Goal: Task Accomplishment & Management: Manage account settings

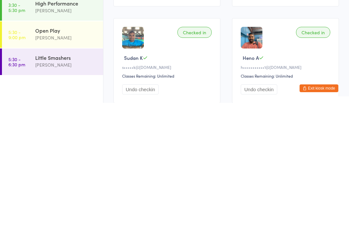
click at [335, 224] on button "Exit kiosk mode" at bounding box center [319, 235] width 39 height 8
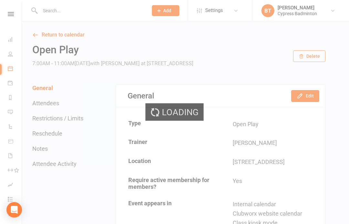
click at [62, 16] on div "Loading" at bounding box center [174, 112] width 349 height 224
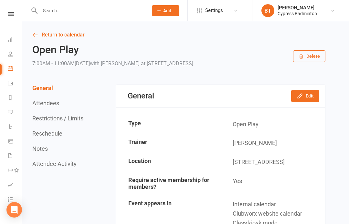
click at [86, 11] on input "text" at bounding box center [90, 10] width 105 height 9
type input "d"
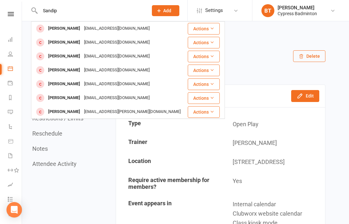
type input "Sandip"
click at [82, 30] on div "[EMAIL_ADDRESS][DOMAIN_NAME]" at bounding box center [117, 28] width 70 height 9
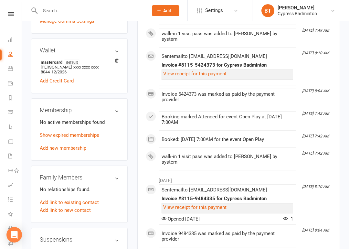
scroll to position [215, 0]
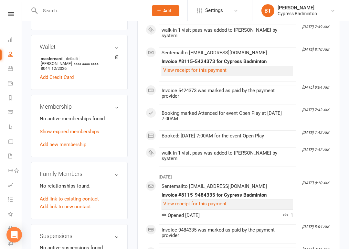
click at [12, 11] on nav "Clubworx Dashboard People Calendar Payments Reports Messages Automations Produc…" at bounding box center [11, 126] width 22 height 249
click at [12, 16] on icon at bounding box center [11, 14] width 6 height 4
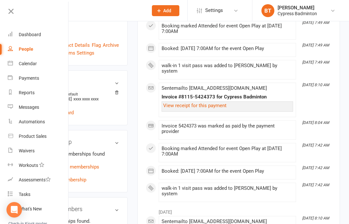
scroll to position [179, 0]
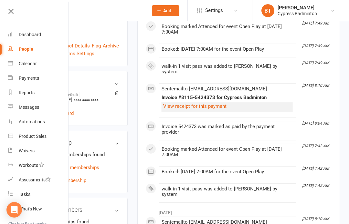
click at [44, 156] on link "Waivers" at bounding box center [38, 151] width 61 height 15
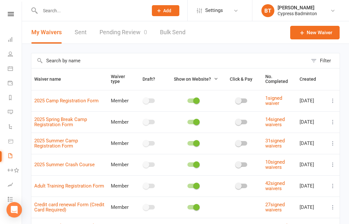
click at [141, 36] on link "Pending Review 0" at bounding box center [124, 32] width 48 height 22
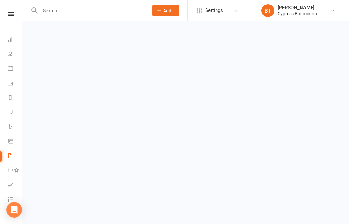
select select "50"
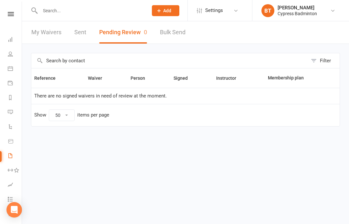
click at [19, 99] on link "Reports" at bounding box center [15, 98] width 15 height 15
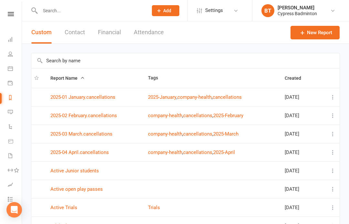
click at [111, 28] on button "Financial" at bounding box center [109, 32] width 23 height 22
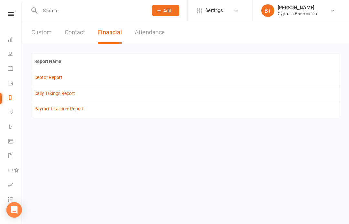
click at [55, 85] on td "Debtor Report" at bounding box center [185, 78] width 308 height 16
click at [54, 80] on link "Debtor Report" at bounding box center [48, 77] width 28 height 5
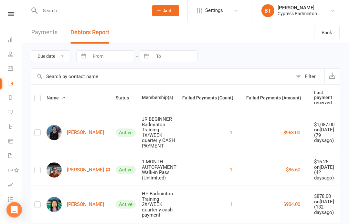
click at [17, 99] on link "Reports" at bounding box center [15, 98] width 15 height 15
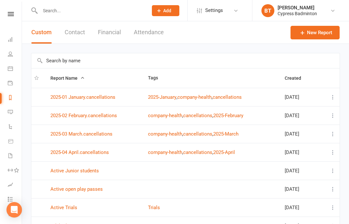
click at [93, 63] on input "text" at bounding box center [185, 60] width 308 height 15
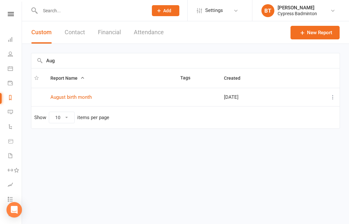
type input "Aug"
click at [81, 95] on link "August birth month" at bounding box center [70, 97] width 41 height 6
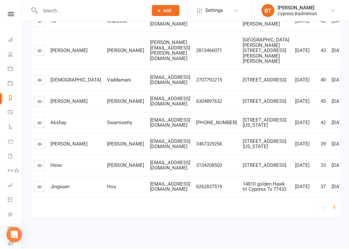
scroll to position [230, 0]
click at [338, 203] on link "2" at bounding box center [342, 207] width 8 height 9
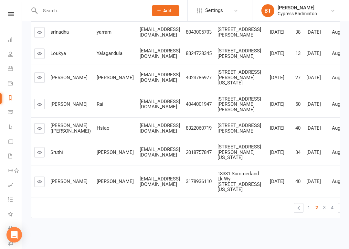
scroll to position [292, 0]
click at [323, 203] on span "3" at bounding box center [324, 207] width 3 height 9
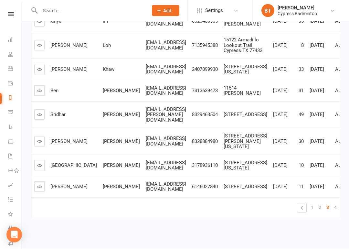
scroll to position [197, 0]
click at [334, 209] on span "4" at bounding box center [335, 207] width 3 height 9
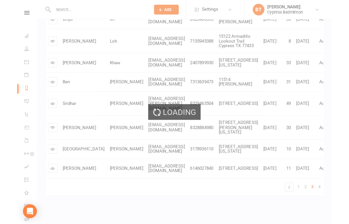
scroll to position [0, 0]
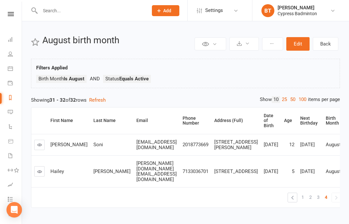
click at [83, 2] on div at bounding box center [87, 10] width 113 height 21
click at [117, 11] on input "text" at bounding box center [90, 10] width 105 height 9
click at [16, 39] on link "Dashboard" at bounding box center [15, 40] width 15 height 15
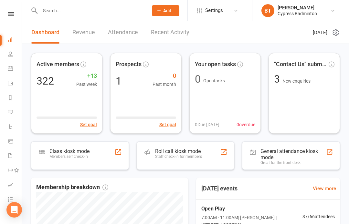
click at [167, 33] on link "Recent Activity" at bounding box center [170, 32] width 38 height 22
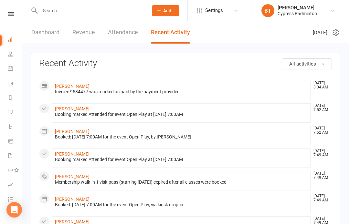
click at [92, 25] on link "Revenue" at bounding box center [83, 32] width 23 height 22
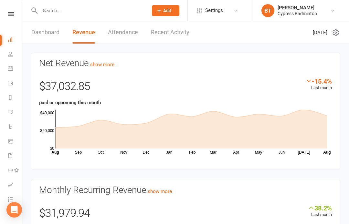
click at [179, 28] on link "Recent Activity" at bounding box center [170, 32] width 38 height 22
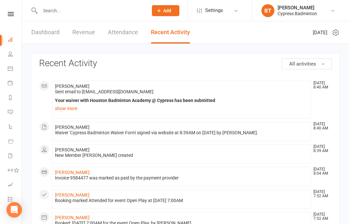
click at [110, 29] on link "Attendance" at bounding box center [123, 32] width 30 height 22
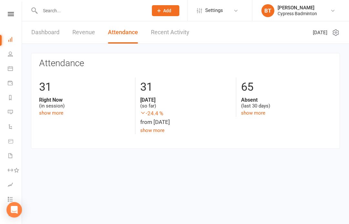
click at [12, 15] on icon at bounding box center [11, 14] width 6 height 4
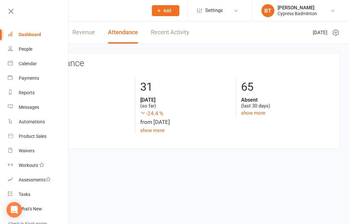
click at [49, 148] on link "Waivers" at bounding box center [38, 151] width 61 height 15
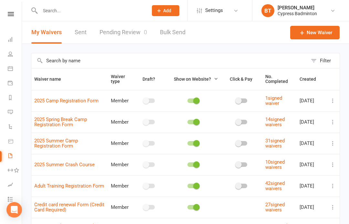
click at [130, 32] on link "Pending Review 0" at bounding box center [124, 32] width 48 height 22
select select "50"
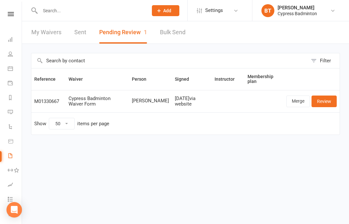
click at [331, 98] on link "Review" at bounding box center [324, 102] width 25 height 12
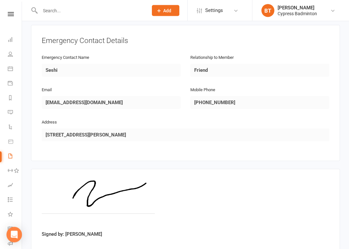
scroll to position [331, 0]
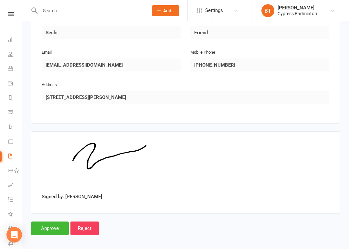
click at [40, 224] on input "Approve" at bounding box center [50, 228] width 38 height 14
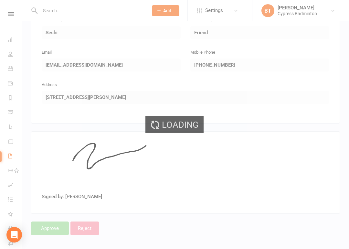
select select "50"
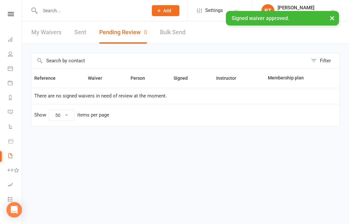
click at [77, 8] on input "text" at bounding box center [90, 10] width 105 height 9
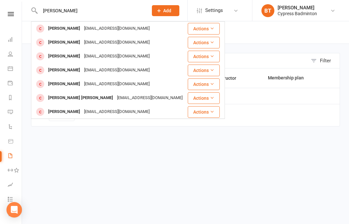
type input "[PERSON_NAME]"
click at [104, 111] on div "[EMAIL_ADDRESS][DOMAIN_NAME]" at bounding box center [117, 111] width 70 height 9
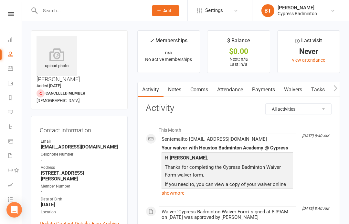
click at [63, 45] on div "upload photo" at bounding box center [57, 56] width 40 height 40
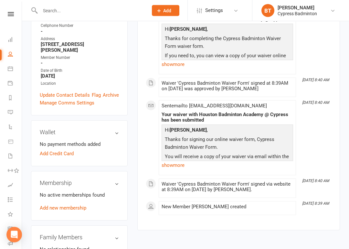
click at [70, 205] on link "Add new membership" at bounding box center [63, 208] width 47 height 6
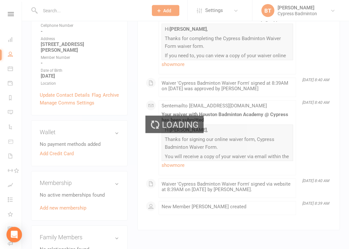
scroll to position [129, 0]
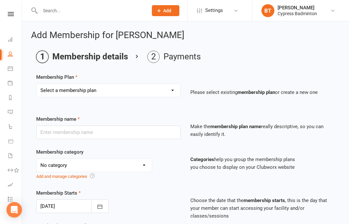
click at [111, 89] on select "Select a membership plan Create new Membership Plan walk-in 1 visit pass walk-i…" at bounding box center [109, 90] width 144 height 13
select select "1"
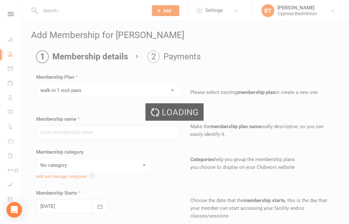
type input "walk-in 1 visit pass"
select select "29"
type input "1"
select select "1"
type input "1"
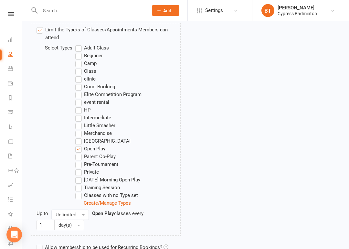
scroll to position [397, 0]
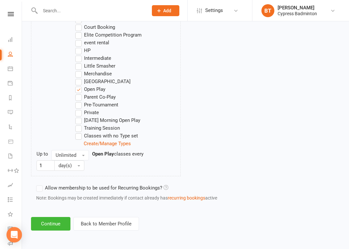
click at [47, 222] on button "Continue" at bounding box center [50, 224] width 39 height 14
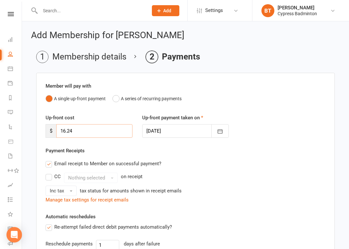
click at [100, 130] on input "16.24" at bounding box center [94, 131] width 76 height 14
type input "1"
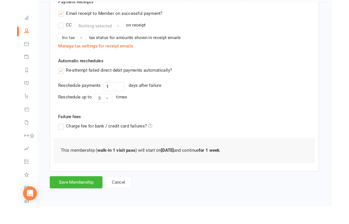
scroll to position [159, 0]
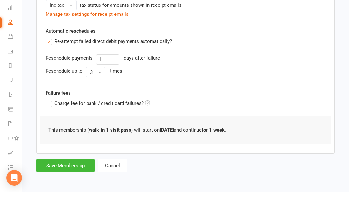
type input "0"
click at [49, 191] on button "Save Membership" at bounding box center [65, 198] width 59 height 14
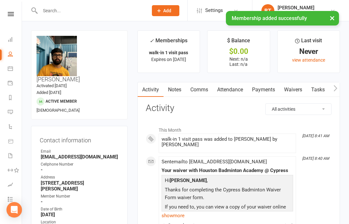
click at [16, 15] on link at bounding box center [10, 14] width 23 height 4
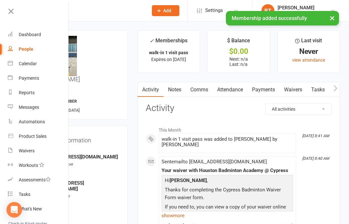
click at [38, 142] on link "Product Sales" at bounding box center [38, 136] width 61 height 15
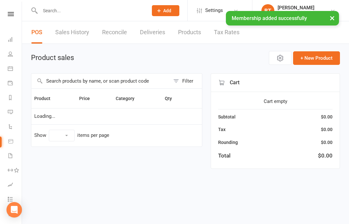
select select "100"
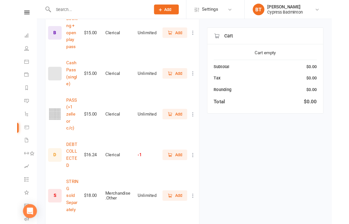
scroll to position [413, 0]
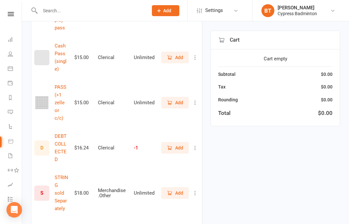
click at [178, 97] on button "Add" at bounding box center [174, 103] width 27 height 12
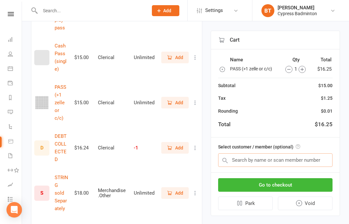
click at [287, 161] on input "text" at bounding box center [275, 161] width 114 height 14
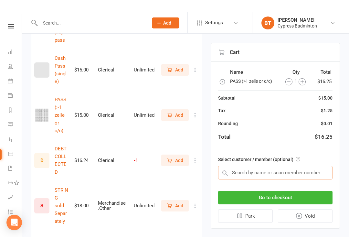
scroll to position [413, 0]
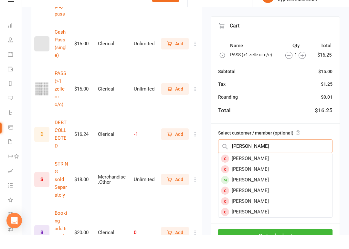
type input "[PERSON_NAME]"
click at [254, 189] on div "[PERSON_NAME]" at bounding box center [276, 194] width 114 height 11
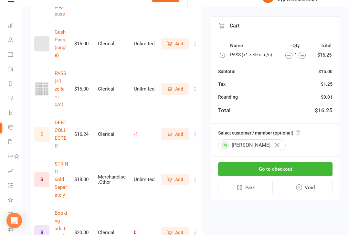
scroll to position [427, 0]
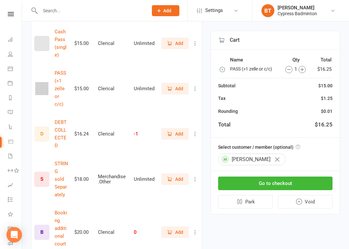
click at [319, 166] on div "Select customer / member (optional) [PERSON_NAME]" at bounding box center [275, 154] width 129 height 33
click at [322, 180] on button "Go to checkout" at bounding box center [275, 184] width 114 height 14
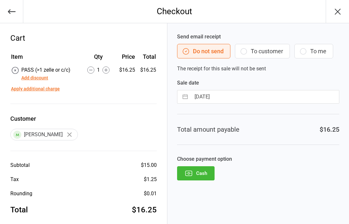
click at [190, 176] on icon "button" at bounding box center [189, 173] width 8 height 8
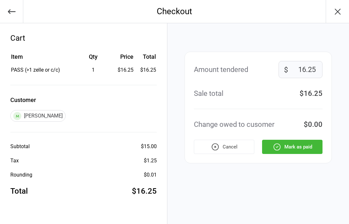
click at [320, 147] on button "Mark as paid" at bounding box center [292, 147] width 60 height 14
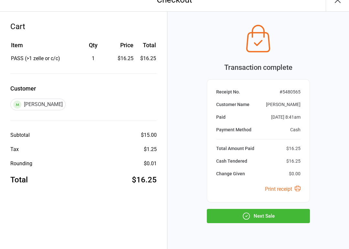
scroll to position [12, 0]
click at [302, 215] on button "Next Sale" at bounding box center [258, 216] width 103 height 14
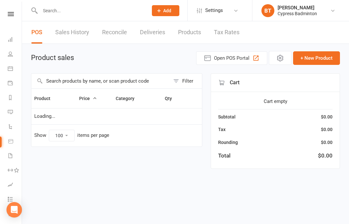
select select "100"
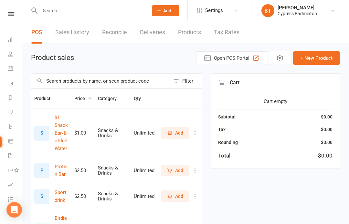
click at [64, 12] on input "text" at bounding box center [90, 10] width 105 height 9
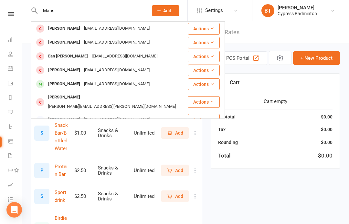
type input "Mans"
click at [99, 85] on div "[EMAIL_ADDRESS][DOMAIN_NAME]" at bounding box center [117, 84] width 70 height 9
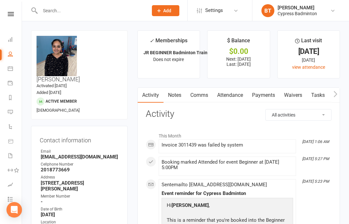
click at [105, 14] on input "text" at bounding box center [90, 10] width 105 height 9
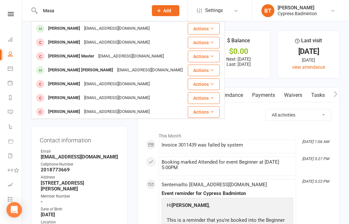
type input "Masa"
click at [82, 30] on div "[EMAIL_ADDRESS][DOMAIN_NAME]" at bounding box center [117, 28] width 70 height 9
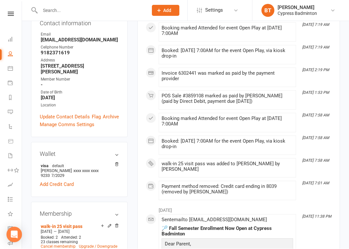
scroll to position [117, 0]
click at [51, 162] on li "visa default Ranjith kariminlla xxxx xxxx xxxx 9233 7/2029" at bounding box center [79, 170] width 79 height 17
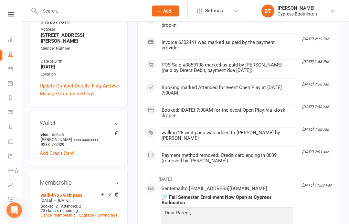
scroll to position [148, 0]
click at [91, 12] on input "text" at bounding box center [90, 10] width 105 height 9
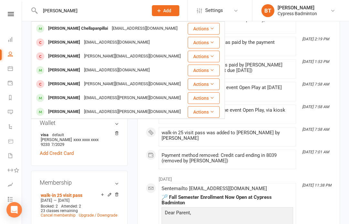
type input "Ranjith"
click at [63, 45] on div "Ranjit Rasappan" at bounding box center [64, 42] width 36 height 9
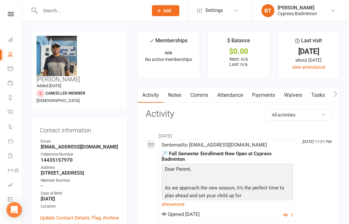
click at [108, 11] on input "text" at bounding box center [90, 10] width 105 height 9
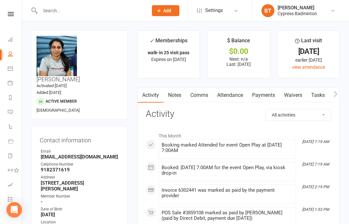
click at [265, 96] on link "Payments" at bounding box center [264, 95] width 32 height 15
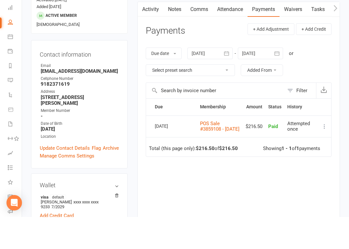
scroll to position [54, 0]
click at [206, 79] on div at bounding box center [210, 85] width 45 height 12
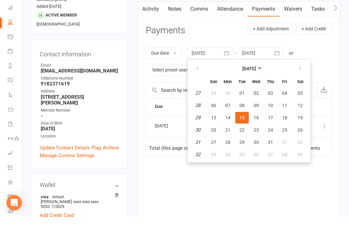
scroll to position [87, 0]
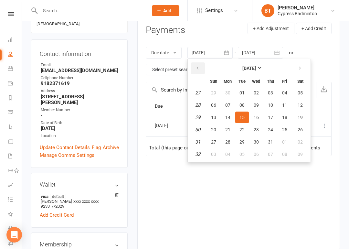
click at [195, 63] on button "button" at bounding box center [198, 68] width 14 height 12
click at [201, 67] on button "button" at bounding box center [198, 68] width 14 height 12
click at [200, 67] on icon "button" at bounding box center [197, 68] width 5 height 5
click at [219, 114] on button "13" at bounding box center [214, 118] width 14 height 12
type input "13 Apr 2025"
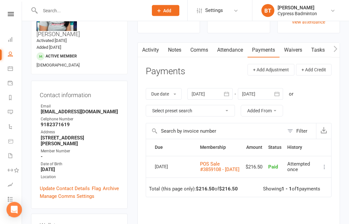
scroll to position [0, 0]
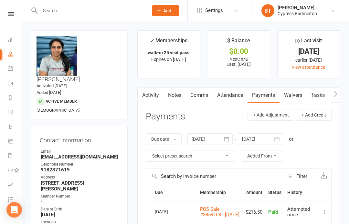
click at [104, 7] on input "text" at bounding box center [90, 10] width 105 height 9
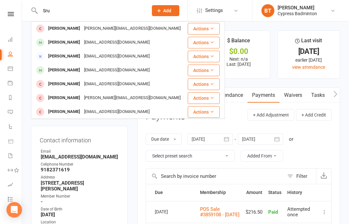
type input "Sru"
click at [91, 69] on div "[EMAIL_ADDRESS][DOMAIN_NAME]" at bounding box center [117, 70] width 70 height 9
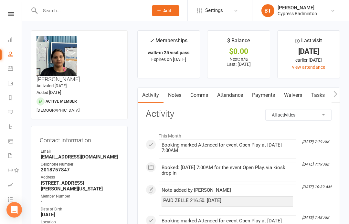
click at [263, 96] on link "Payments" at bounding box center [264, 95] width 32 height 15
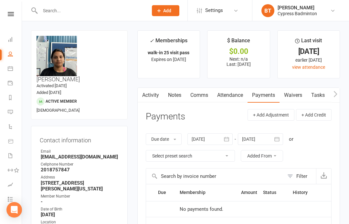
click at [193, 134] on div at bounding box center [210, 140] width 45 height 12
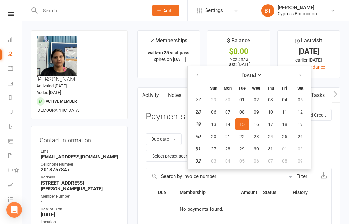
click at [201, 76] on button "button" at bounding box center [198, 76] width 14 height 12
click at [200, 78] on button "button" at bounding box center [198, 76] width 14 height 12
click at [212, 122] on span "13" at bounding box center [213, 124] width 5 height 5
type input "13 Apr 2025"
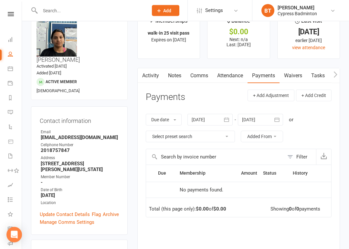
scroll to position [20, 0]
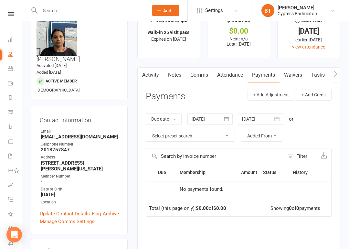
click at [162, 77] on link "Activity" at bounding box center [151, 75] width 26 height 15
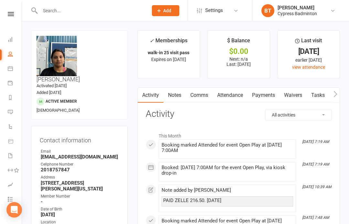
click at [89, 15] on input "text" at bounding box center [90, 10] width 105 height 9
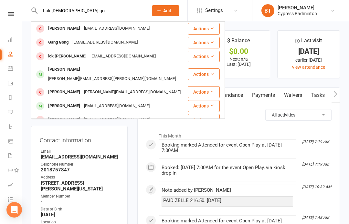
type input "Lok gay go"
click at [130, 76] on div "lakshmi gayathri gollapalli gollapalli.gayathri@gmail.com" at bounding box center [110, 74] width 156 height 21
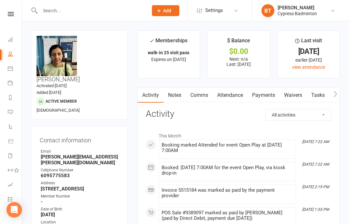
click at [42, 9] on input "text" at bounding box center [90, 10] width 105 height 9
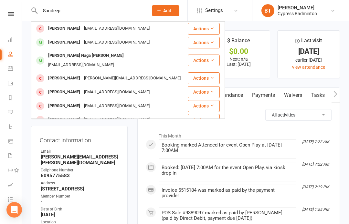
type input "Sandeep"
click at [78, 45] on div "[PERSON_NAME]" at bounding box center [64, 42] width 36 height 9
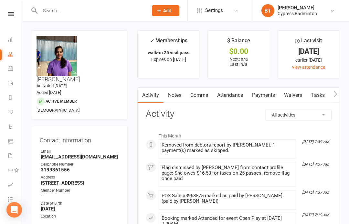
click at [233, 91] on link "Attendance" at bounding box center [230, 95] width 35 height 15
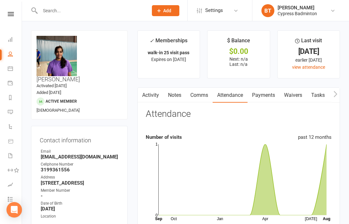
click at [147, 88] on link "Activity" at bounding box center [151, 95] width 26 height 15
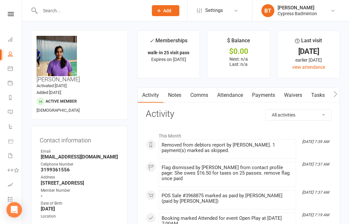
click at [324, 112] on select "All activities Bookings / Attendances Communications Notes Failed SMSes Grading…" at bounding box center [299, 115] width 66 height 11
select select "BookingLogEntry"
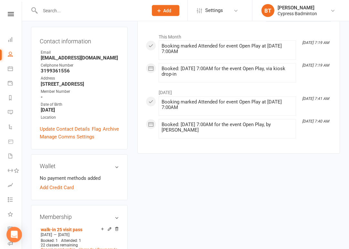
scroll to position [99, 0]
click at [111, 224] on icon at bounding box center [109, 229] width 5 height 5
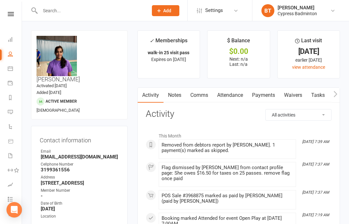
click at [266, 93] on link "Payments" at bounding box center [264, 95] width 32 height 15
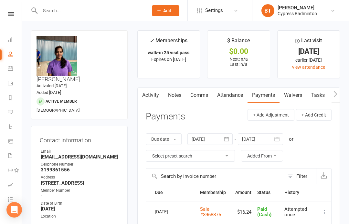
click at [142, 98] on button "button" at bounding box center [142, 95] width 8 height 15
click at [146, 92] on button "button" at bounding box center [142, 95] width 8 height 15
click at [153, 100] on link "Activity" at bounding box center [151, 95] width 26 height 15
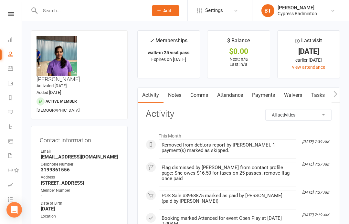
click at [305, 114] on select "All activities Bookings / Attendances Communications Notes Failed SMSes Grading…" at bounding box center [299, 115] width 66 height 11
select select "BookingLogEntry"
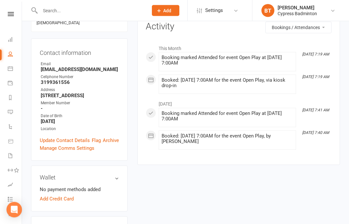
scroll to position [71, 0]
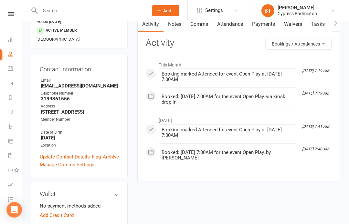
click at [319, 47] on select "All activities Bookings / Attendances Communications Notes Failed SMSes Grading…" at bounding box center [299, 43] width 66 height 11
select select
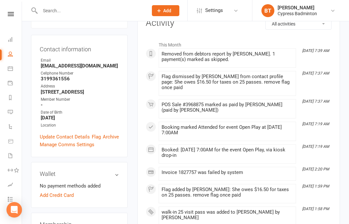
scroll to position [0, 0]
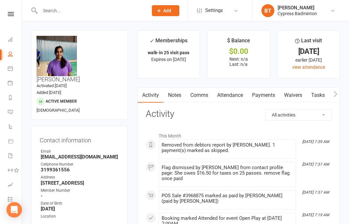
click at [98, 224] on link "Flag" at bounding box center [96, 228] width 9 height 8
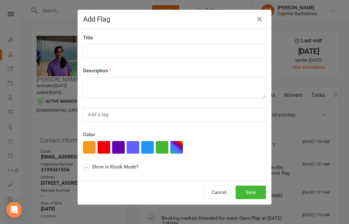
click at [259, 20] on icon "button" at bounding box center [260, 20] width 8 height 8
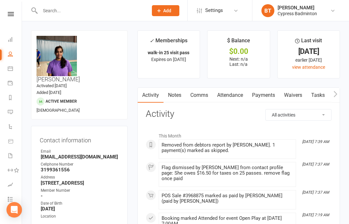
click at [95, 224] on link "Flag" at bounding box center [96, 228] width 9 height 8
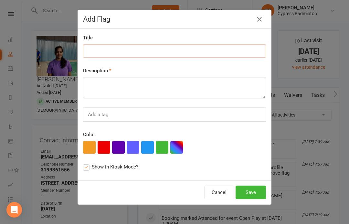
click at [230, 49] on input at bounding box center [174, 51] width 183 height 14
type input "See notes"
click at [130, 85] on textarea at bounding box center [174, 87] width 183 height 21
click at [163, 149] on button "button" at bounding box center [162, 147] width 13 height 13
click at [264, 194] on button "Save" at bounding box center [251, 193] width 30 height 14
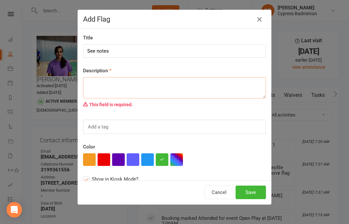
click at [215, 96] on textarea at bounding box center [174, 87] width 183 height 21
click at [260, 22] on icon "button" at bounding box center [260, 20] width 8 height 8
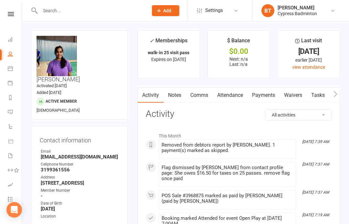
click at [175, 100] on link "Notes" at bounding box center [175, 95] width 22 height 15
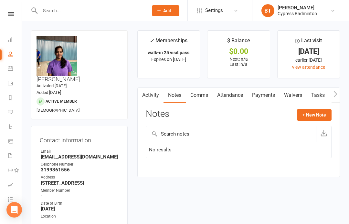
click at [326, 113] on button "+ New Note" at bounding box center [314, 115] width 35 height 12
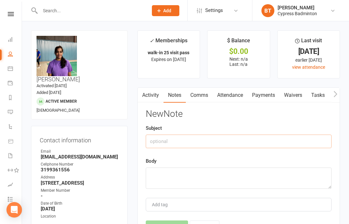
click at [295, 137] on input "text" at bounding box center [239, 142] width 186 height 14
type input "Adjustments"
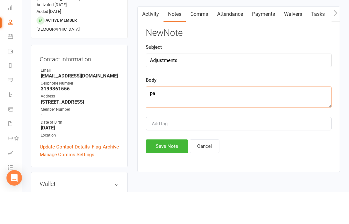
type textarea "p"
type textarea "A"
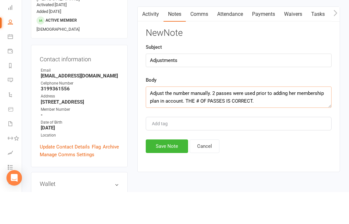
click at [154, 119] on textarea "Adjust the number manually. 2 passes were used prior to adding her membership p…" at bounding box center [239, 129] width 186 height 21
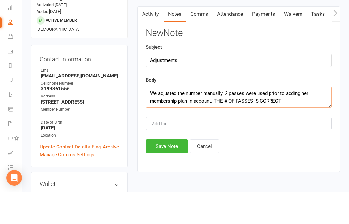
click at [197, 119] on textarea "We adjusted the number manually. 2 passes were used prior to adding her members…" at bounding box center [239, 129] width 186 height 21
type textarea "We adjusted the number manually. 2 passes were used prior to adding her members…"
click at [168, 172] on button "Save Note" at bounding box center [167, 179] width 42 height 14
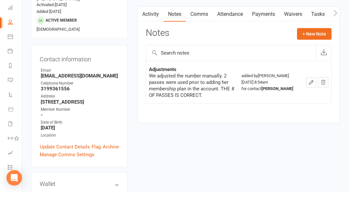
scroll to position [81, 0]
